Goal: Use online tool/utility: Utilize a website feature to perform a specific function

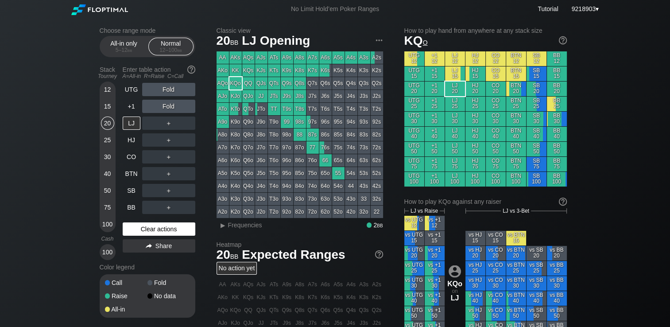
click at [154, 231] on div "Clear actions" at bounding box center [159, 228] width 73 height 13
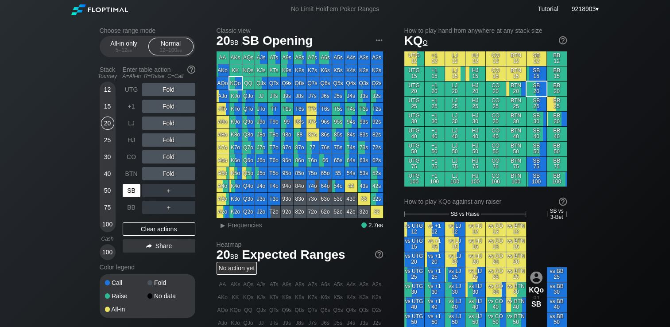
click at [135, 188] on div "SB" at bounding box center [132, 190] width 18 height 13
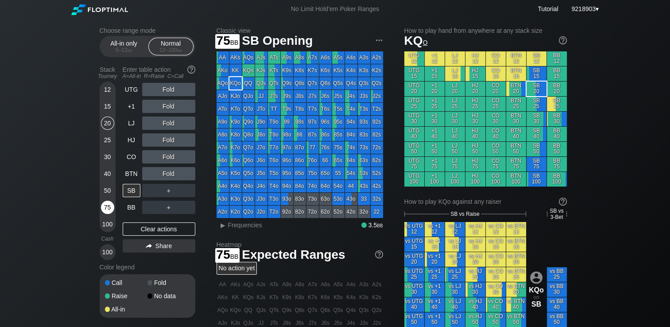
click at [107, 214] on div "75" at bounding box center [107, 207] width 13 height 13
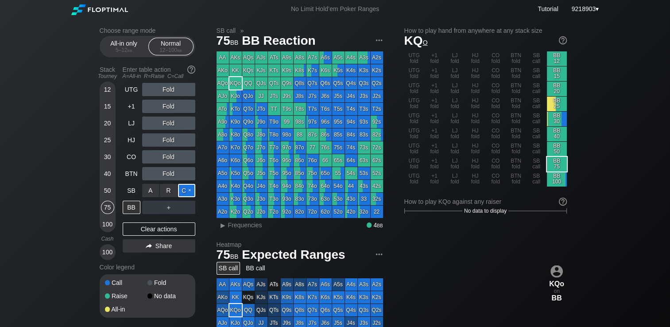
click at [186, 193] on div "C ✕" at bounding box center [186, 190] width 17 height 13
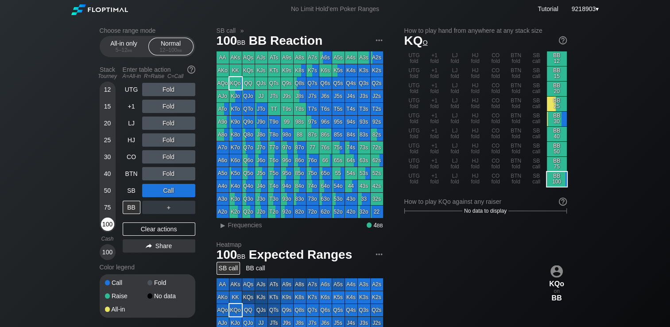
click at [106, 228] on div "100" at bounding box center [107, 223] width 13 height 13
click at [37, 205] on div "Choose range mode All-in only 5 – 12 bb Normal 12 – 100 bb Stack Tourney Enter …" at bounding box center [335, 301] width 670 height 566
click at [172, 208] on div "R ✕" at bounding box center [168, 207] width 17 height 13
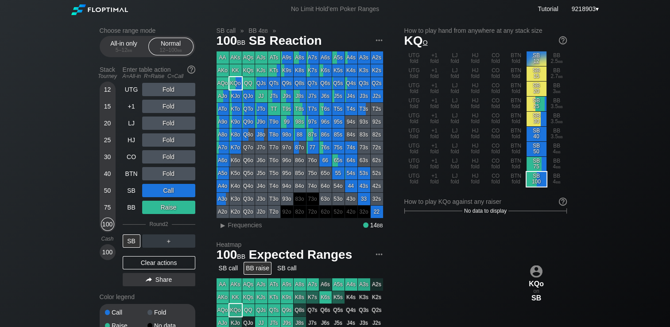
click at [43, 204] on div "Choose range mode All-in only 5 – 12 bb Normal 12 – 100 bb Stack Tourney Enter …" at bounding box center [335, 301] width 670 height 566
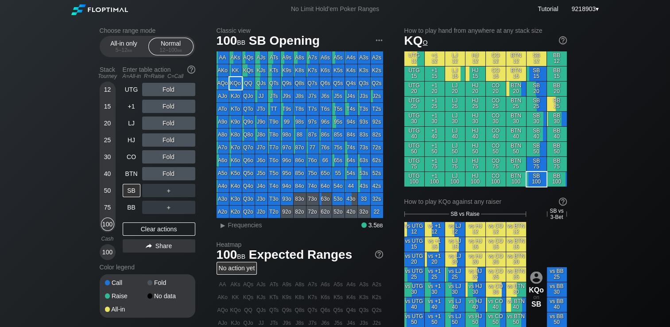
click at [111, 107] on div "15" at bounding box center [107, 106] width 13 height 13
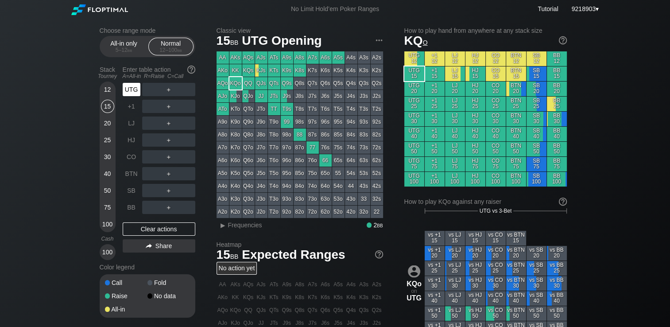
click at [132, 91] on div "UTG" at bounding box center [132, 89] width 18 height 13
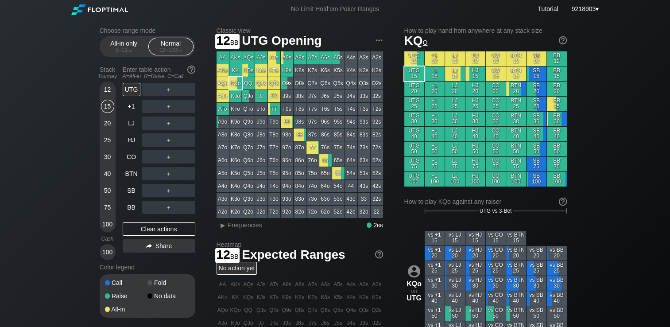
click at [23, 120] on div "Choose range mode All-in only 5 – 12 bb Normal 12 – 100 bb Stack Tourney Enter …" at bounding box center [335, 301] width 670 height 566
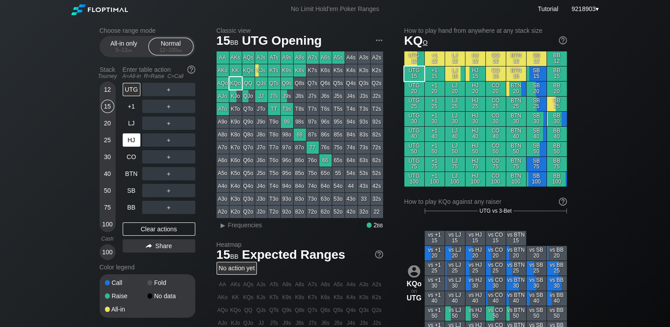
click at [126, 138] on div "HJ" at bounding box center [132, 139] width 18 height 13
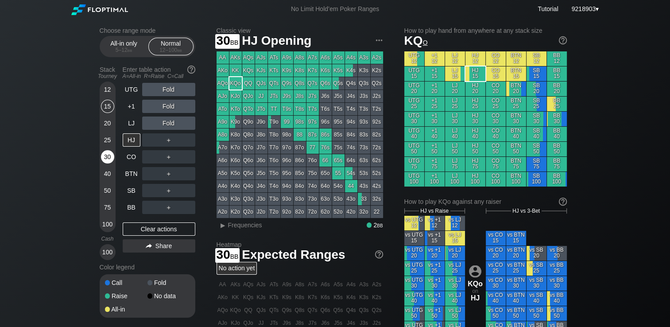
click at [112, 155] on div "30" at bounding box center [107, 156] width 13 height 13
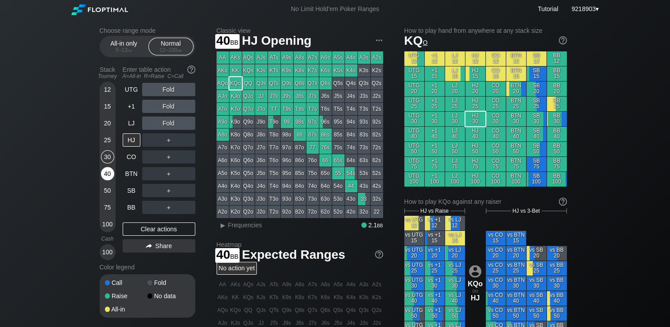
click at [112, 171] on div "40" at bounding box center [107, 173] width 13 height 13
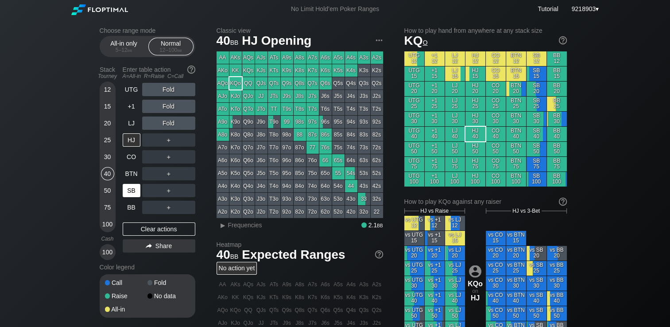
click at [128, 193] on div "SB" at bounding box center [132, 190] width 18 height 13
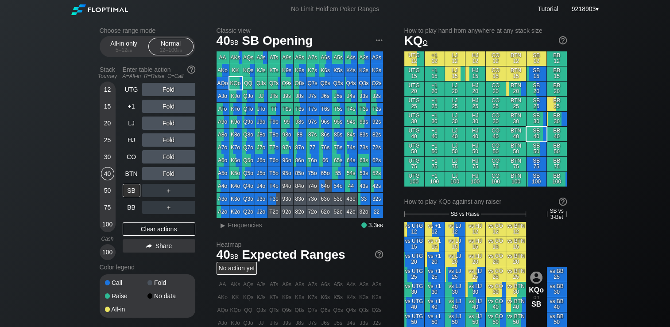
click at [109, 138] on div "25" at bounding box center [107, 139] width 13 height 13
